Goal: Complete application form

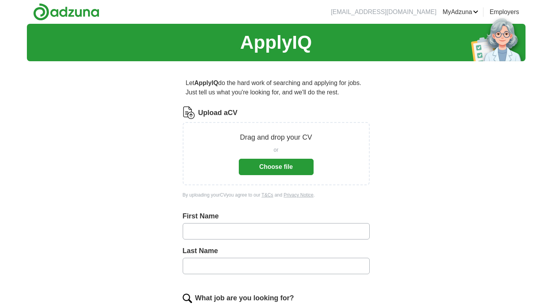
click at [219, 114] on label "Upload a CV" at bounding box center [217, 113] width 39 height 11
click at [0, 0] on input "Upload a CV" at bounding box center [0, 0] width 0 height 0
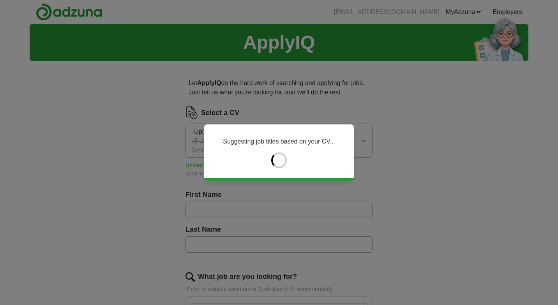
type input "****"
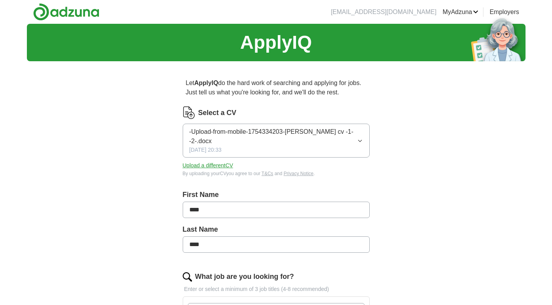
click at [214, 132] on span "-Upload-from-mobile-1754334203-[PERSON_NAME] cv -1- -2-.docx" at bounding box center [273, 136] width 168 height 19
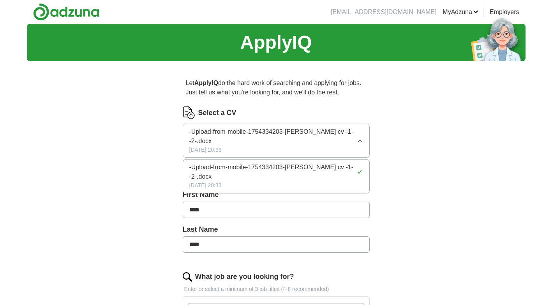
click at [214, 132] on span "-Upload-from-mobile-1754334203-[PERSON_NAME] cv -1- -2-.docx" at bounding box center [273, 136] width 168 height 19
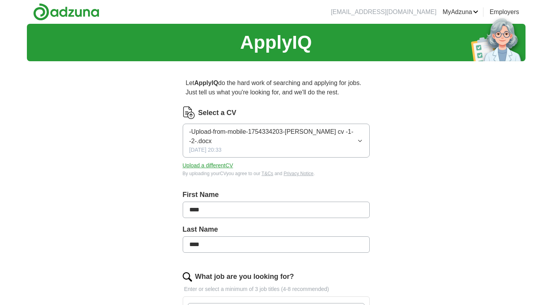
click at [214, 132] on span "-Upload-from-mobile-1754334203-[PERSON_NAME] cv -1- -2-.docx" at bounding box center [273, 136] width 168 height 19
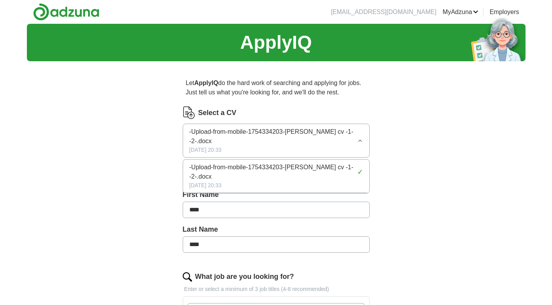
click at [274, 133] on span "-Upload-from-mobile-1754334203-[PERSON_NAME] cv -1- -2-.docx" at bounding box center [273, 136] width 168 height 19
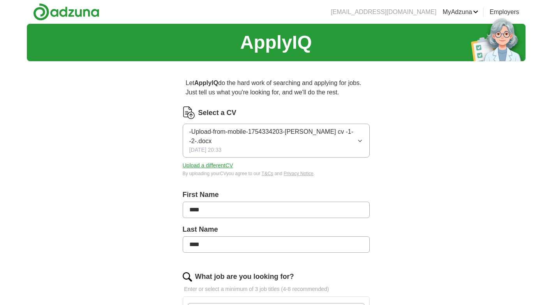
click at [274, 133] on span "-Upload-from-mobile-1754334203-[PERSON_NAME] cv -1- -2-.docx" at bounding box center [273, 136] width 168 height 19
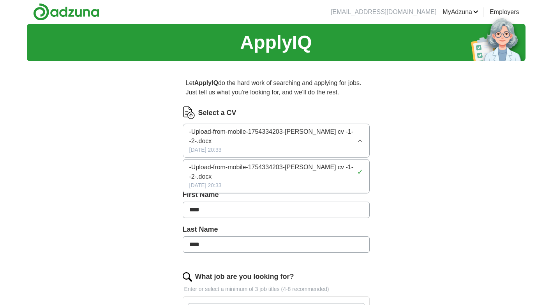
click at [276, 163] on span "-Upload-from-mobile-1754334203-[PERSON_NAME] cv -1- -2-.docx" at bounding box center [271, 172] width 165 height 19
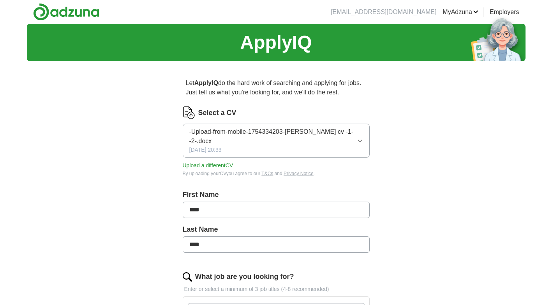
click at [279, 126] on button "-Upload-from-mobile-1754334203-[PERSON_NAME] cv -1- -2-.docx [DATE] 20:33" at bounding box center [276, 141] width 187 height 34
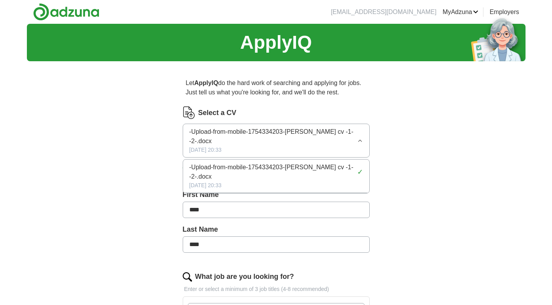
click at [273, 163] on span "-Upload-from-mobile-1754334203-[PERSON_NAME] cv -1- -2-.docx" at bounding box center [271, 172] width 165 height 19
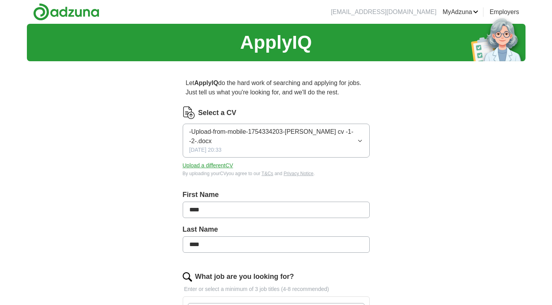
click at [273, 154] on div "Select a CV -Upload-from-mobile-1754334203-[PERSON_NAME] cv -1- -2-.docx [DATE]…" at bounding box center [276, 141] width 187 height 71
click at [363, 138] on icon "button" at bounding box center [360, 141] width 5 height 6
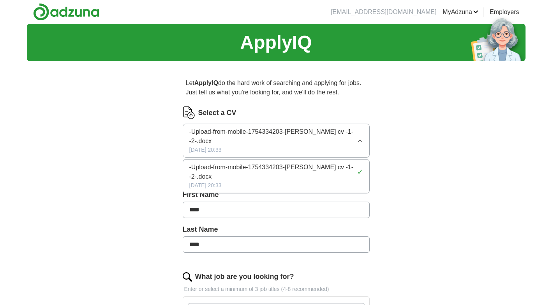
click at [342, 129] on span "-Upload-from-mobile-1754334203-[PERSON_NAME] cv -1- -2-.docx" at bounding box center [273, 136] width 168 height 19
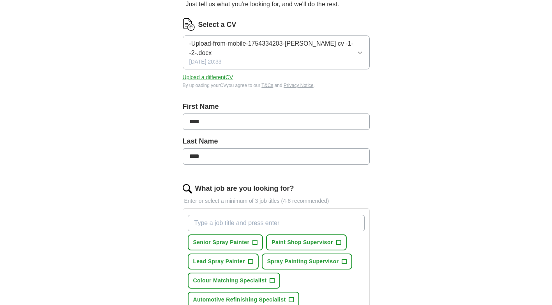
scroll to position [117, 0]
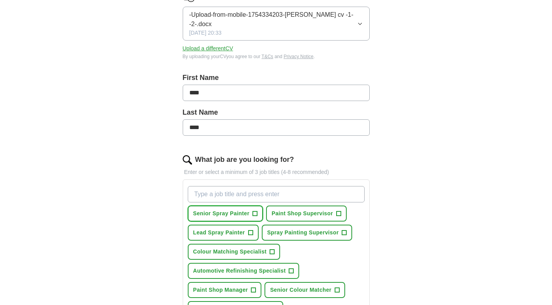
click at [251, 205] on button "Senior Spray Painter +" at bounding box center [226, 213] width 76 height 16
click at [335, 205] on button "Paint Shop Supervisor +" at bounding box center [306, 213] width 81 height 16
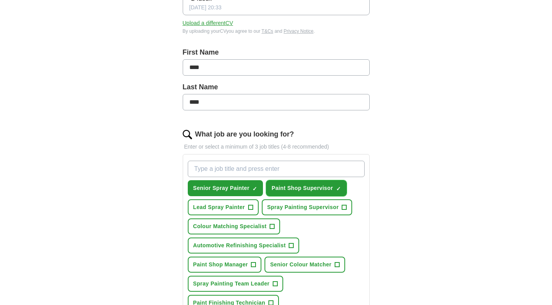
scroll to position [156, 0]
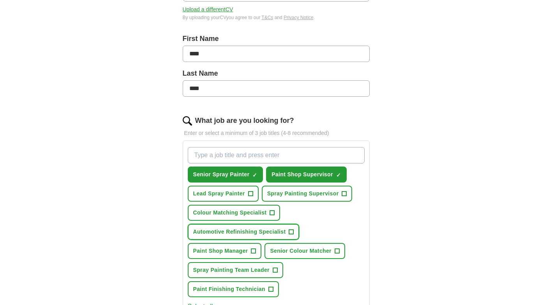
click at [287, 224] on button "Automotive Refinishing Specialist +" at bounding box center [244, 232] width 112 height 16
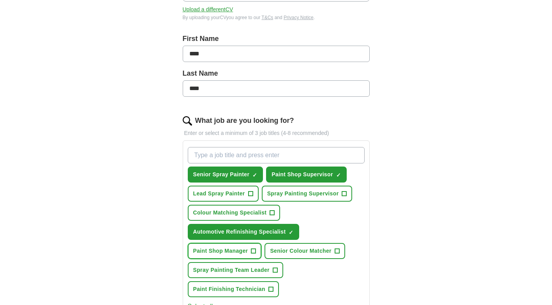
click at [250, 243] on button "Paint Shop Manager +" at bounding box center [225, 251] width 74 height 16
click at [275, 267] on span "+" at bounding box center [275, 270] width 5 height 6
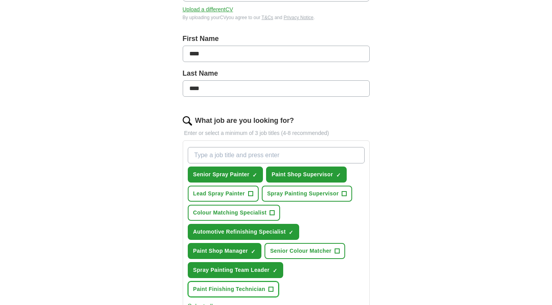
click at [271, 286] on span "+" at bounding box center [271, 289] width 5 height 6
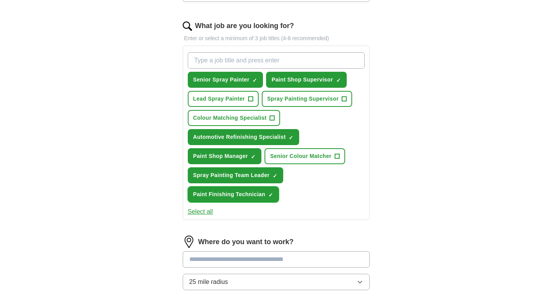
scroll to position [273, 0]
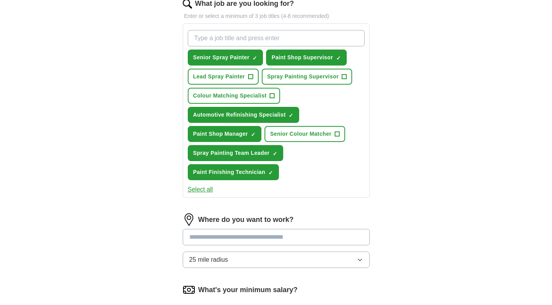
click at [240, 229] on input at bounding box center [276, 237] width 187 height 16
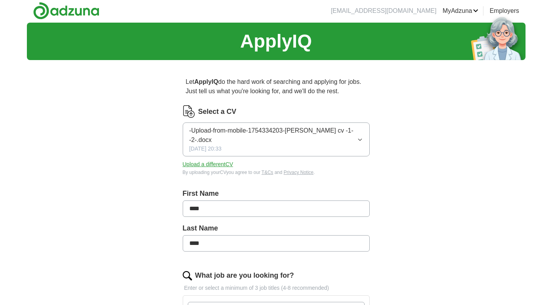
scroll to position [0, 0]
